Goal: Navigation & Orientation: Find specific page/section

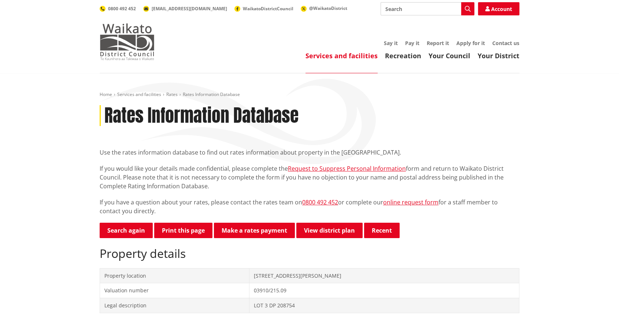
click at [139, 26] on img at bounding box center [127, 41] width 55 height 37
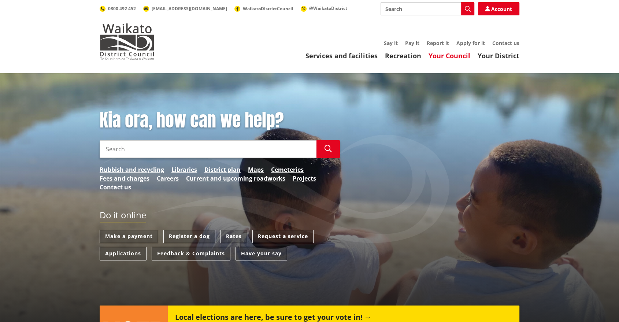
click at [438, 55] on link "Your Council" at bounding box center [449, 55] width 42 height 9
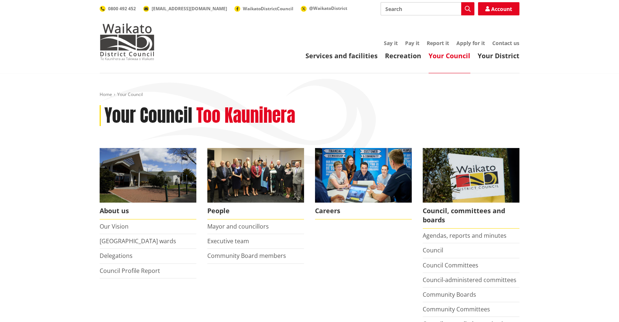
click at [495, 50] on div "Services and facilities Recreation Your Council Your District Say it Pay it Rep…" at bounding box center [344, 50] width 350 height 20
click at [495, 54] on link "Your District" at bounding box center [498, 55] width 42 height 9
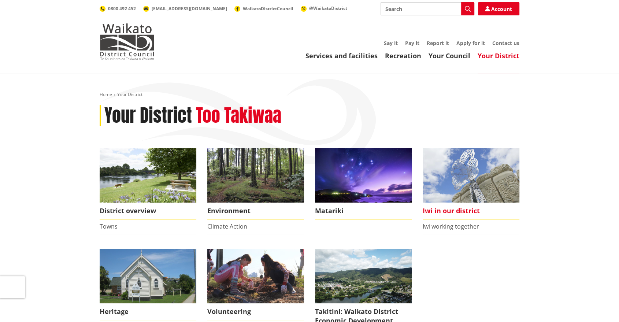
click at [459, 175] on img at bounding box center [470, 175] width 97 height 55
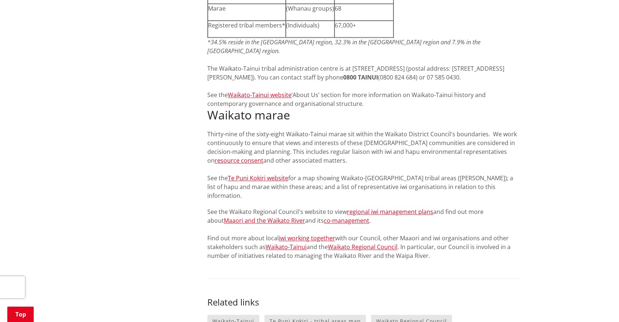
scroll to position [808, 0]
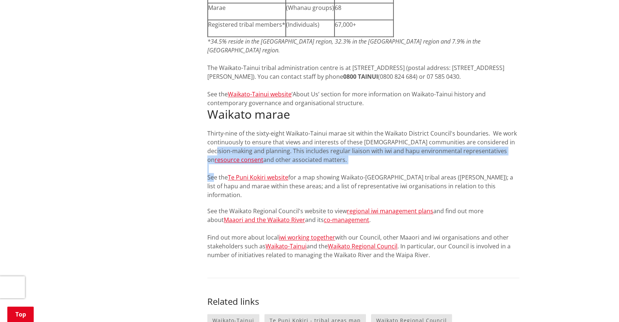
drag, startPoint x: 213, startPoint y: 152, endPoint x: 154, endPoint y: 128, distance: 63.5
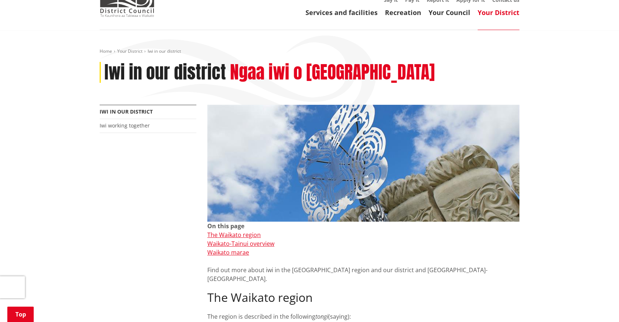
scroll to position [0, 0]
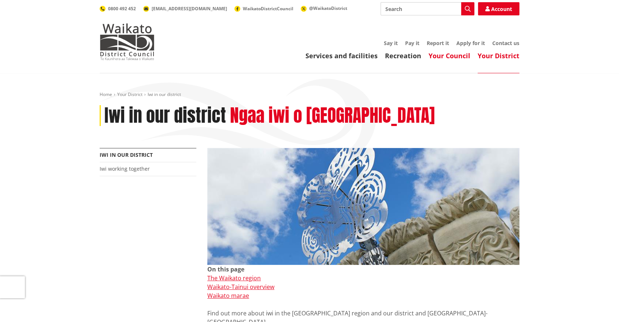
click at [434, 55] on link "Your Council" at bounding box center [449, 55] width 42 height 9
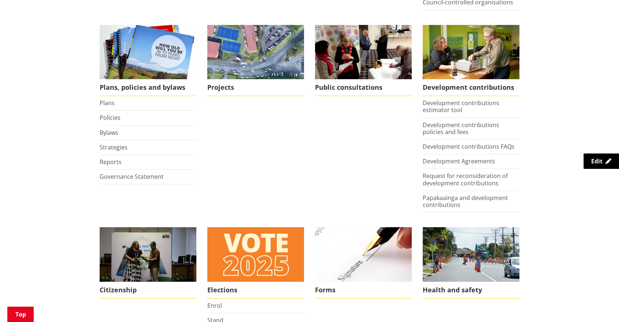
scroll to position [325, 0]
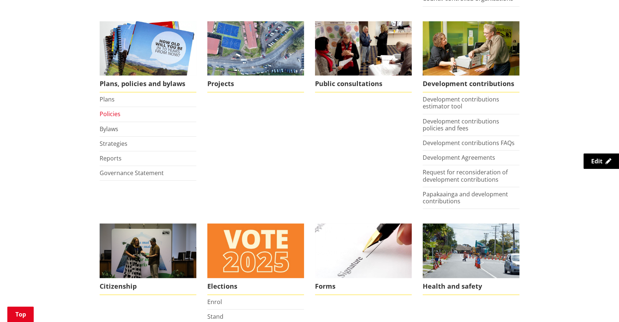
click at [109, 114] on link "Policies" at bounding box center [110, 114] width 21 height 8
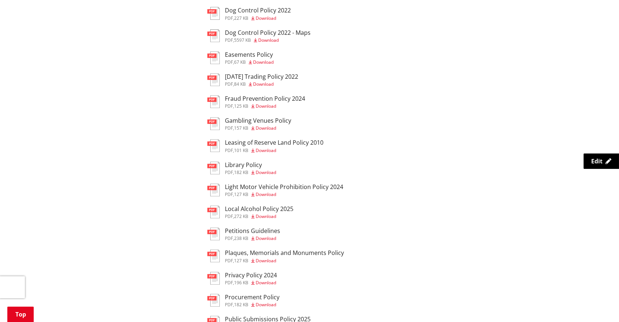
scroll to position [325, 0]
